Goal: Transaction & Acquisition: Purchase product/service

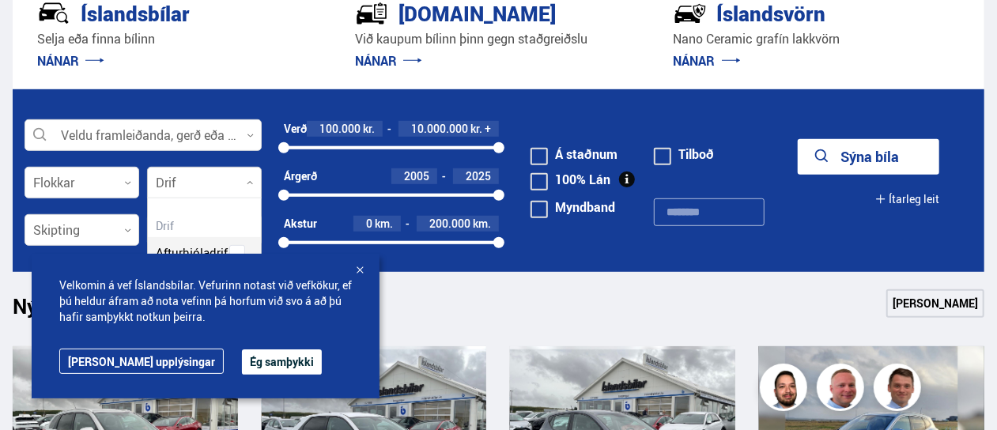
click at [251, 175] on div at bounding box center [204, 184] width 115 height 32
click at [251, 177] on div at bounding box center [204, 184] width 115 height 32
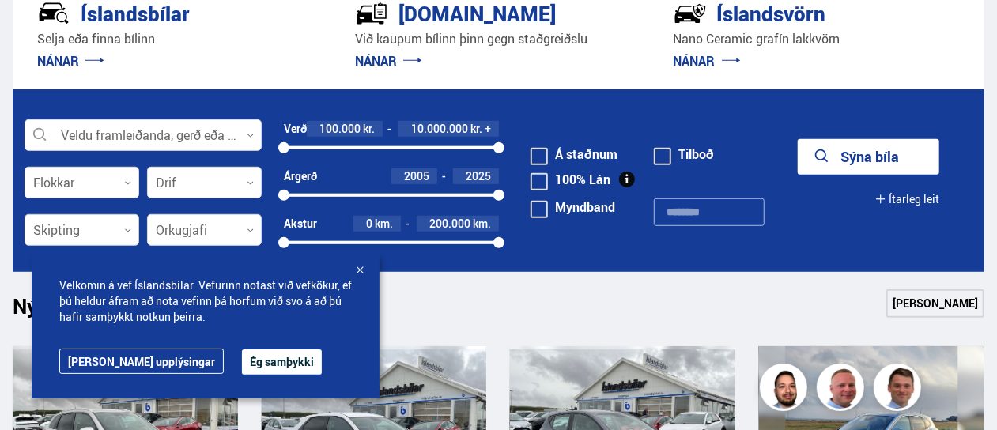
click at [127, 230] on icon at bounding box center [127, 230] width 7 height 7
click at [242, 361] on button "Ég samþykki" at bounding box center [282, 361] width 80 height 25
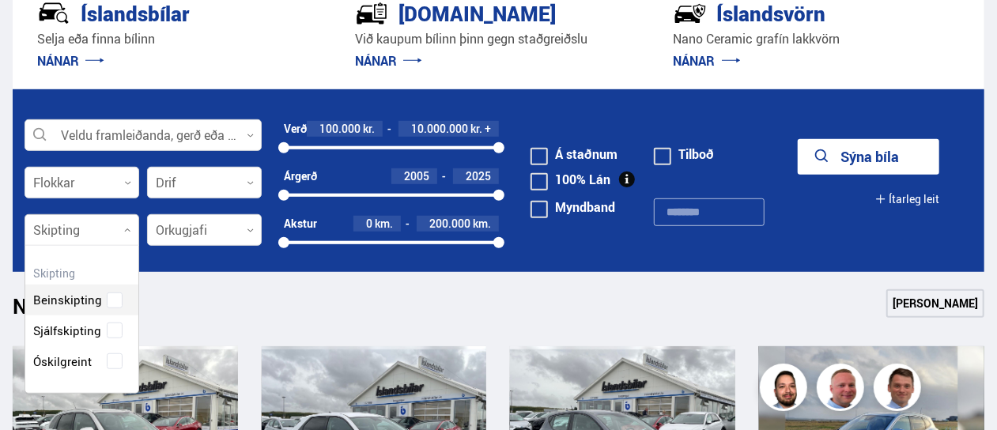
click at [126, 232] on icon at bounding box center [127, 230] width 7 height 7
click at [117, 325] on div "Beinskipting Sjálfskipting Óskilgreint" at bounding box center [81, 319] width 113 height 115
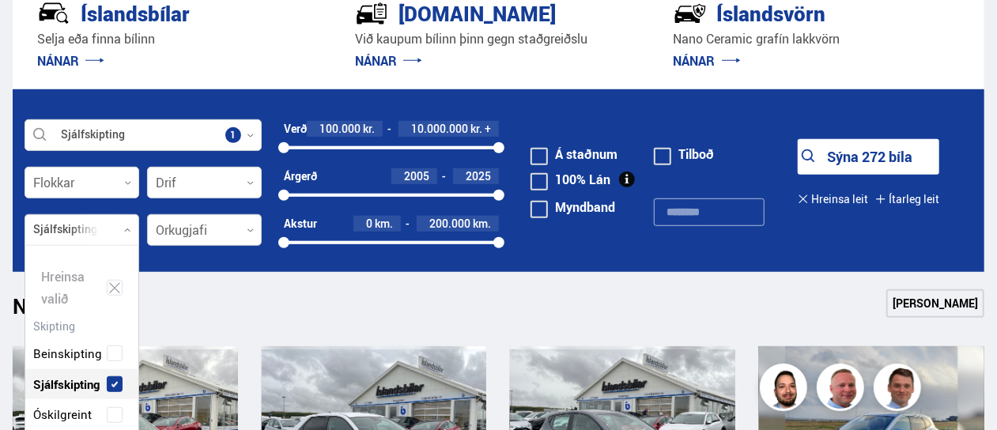
click at [245, 237] on div at bounding box center [204, 231] width 115 height 32
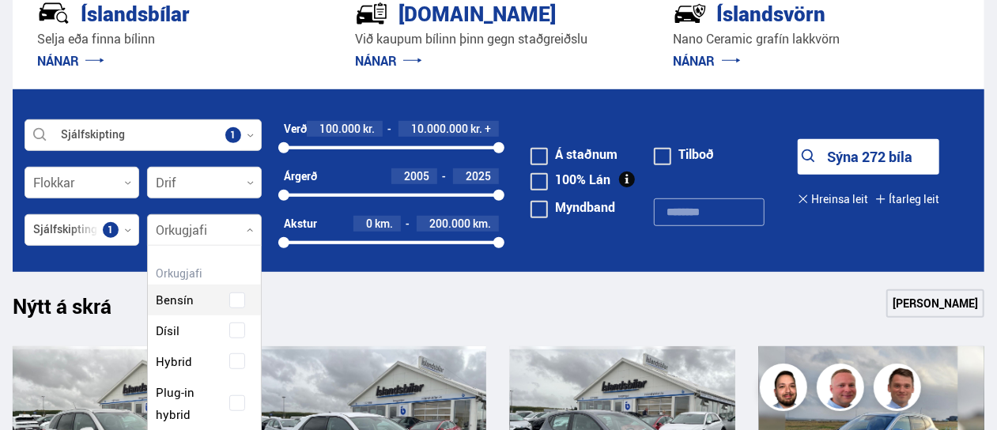
scroll to position [231, 113]
click at [240, 300] on div "Hreinsa valið Bensín Dísil Hybrid Plug-in hybrid Rafmagn" at bounding box center [204, 361] width 115 height 233
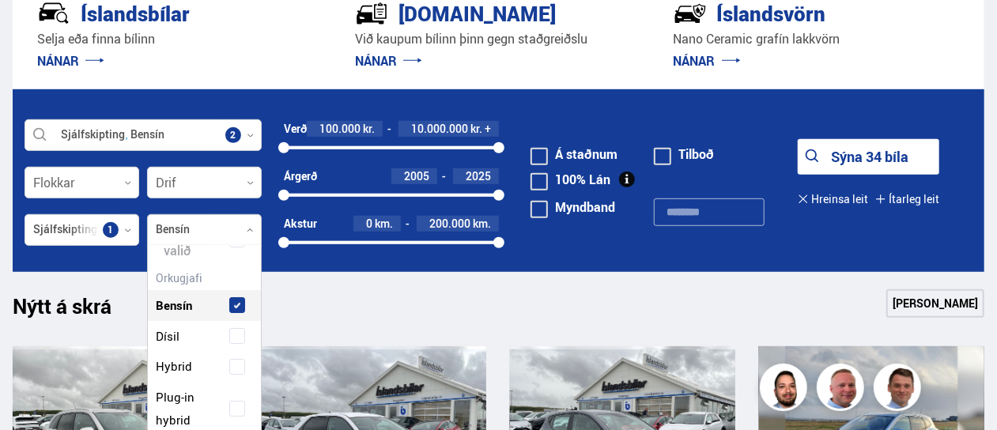
scroll to position [0, 0]
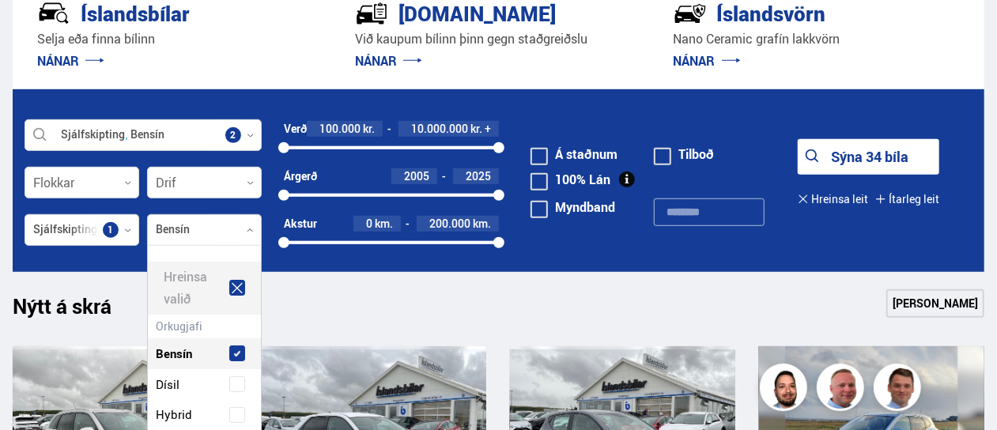
click at [233, 292] on icon at bounding box center [237, 288] width 14 height 15
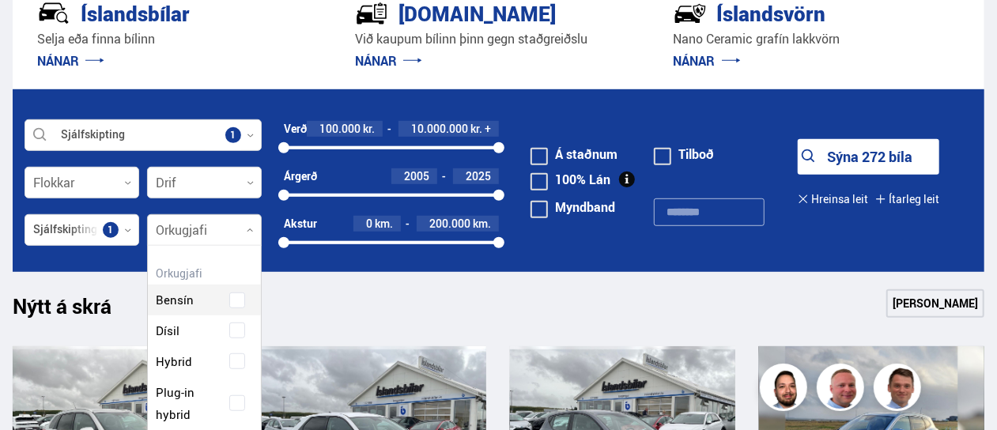
click at [251, 235] on div at bounding box center [204, 231] width 115 height 32
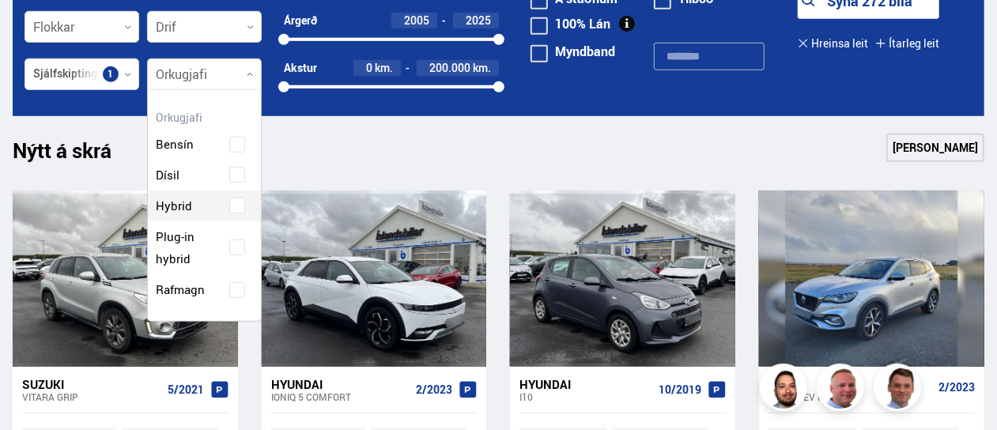
scroll to position [567, 0]
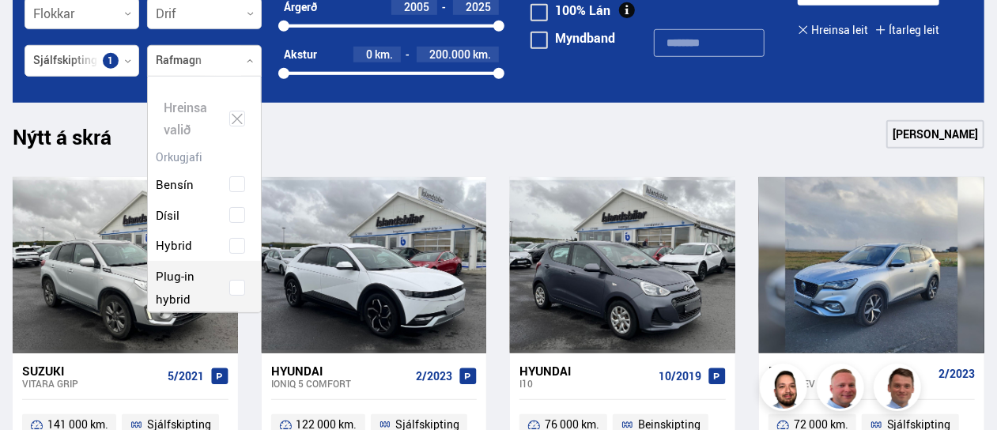
click at [239, 274] on div "Bensín Dísil Hybrid Plug-in hybrid Rafmagn" at bounding box center [204, 245] width 113 height 200
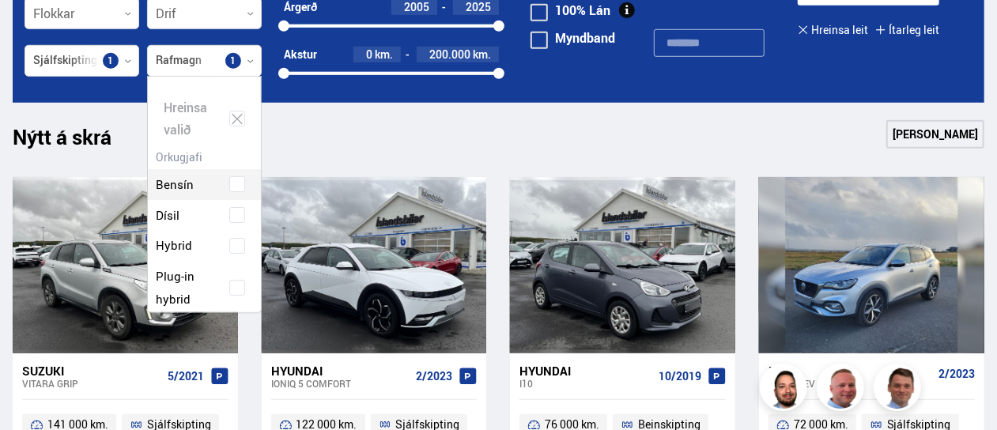
click at [337, 143] on div "Nýtt á skrá Sjá meira" at bounding box center [499, 139] width 972 height 38
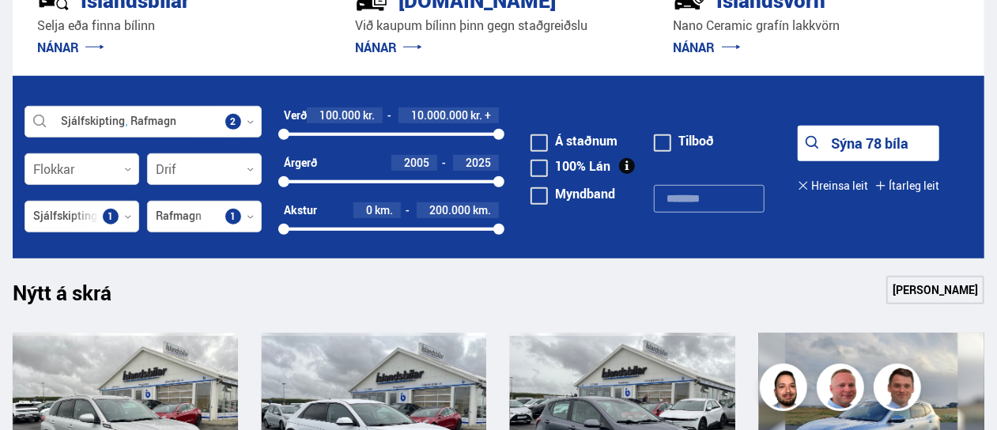
scroll to position [410, 0]
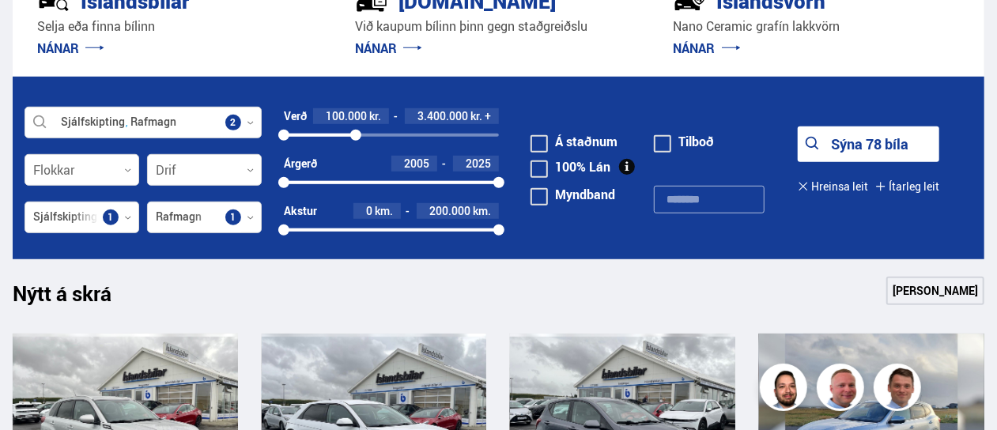
drag, startPoint x: 500, startPoint y: 136, endPoint x: 356, endPoint y: 130, distance: 144.8
click at [356, 130] on div at bounding box center [355, 135] width 11 height 11
click at [837, 145] on button "Sýna 10 bíla" at bounding box center [869, 145] width 142 height 36
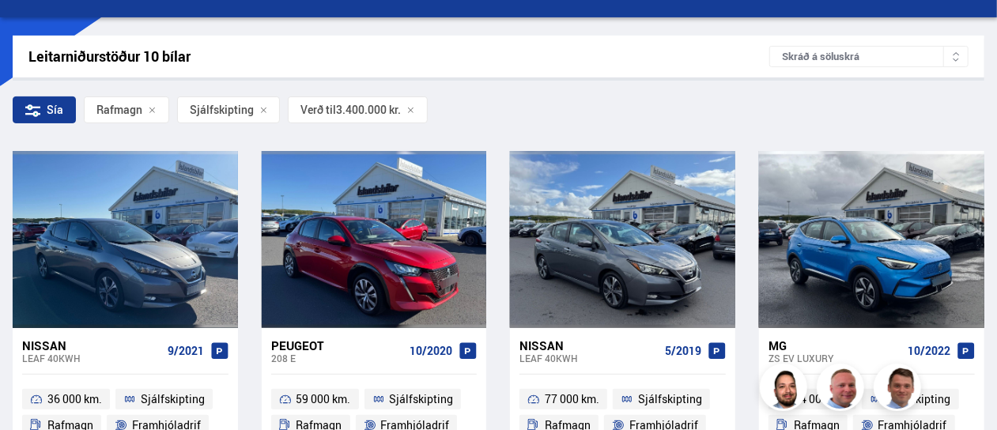
scroll to position [189, 0]
